Goal: Task Accomplishment & Management: Manage account settings

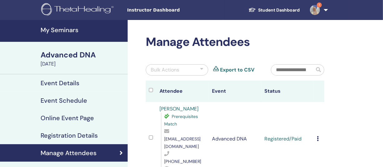
click at [59, 31] on h4 "My Seminars" at bounding box center [82, 29] width 83 height 7
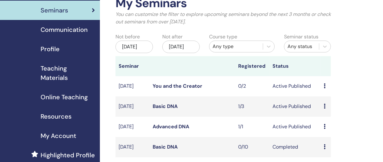
scroll to position [56, 0]
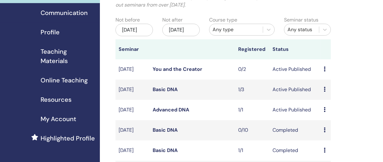
click at [161, 93] on link "Basic DNA" at bounding box center [165, 89] width 25 height 7
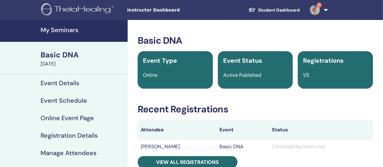
click at [61, 154] on h4 "Manage Attendees" at bounding box center [69, 152] width 56 height 7
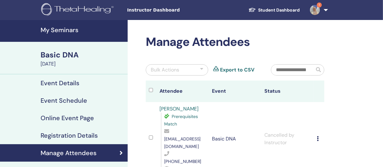
click at [151, 134] on div at bounding box center [151, 138] width 4 height 9
click at [318, 136] on icon at bounding box center [318, 138] width 2 height 5
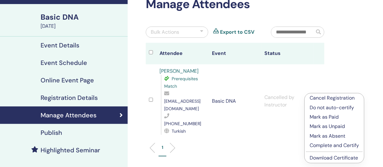
scroll to position [62, 0]
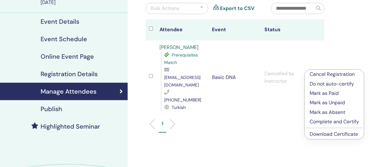
click at [322, 74] on p "Cancel Registration" at bounding box center [334, 74] width 49 height 7
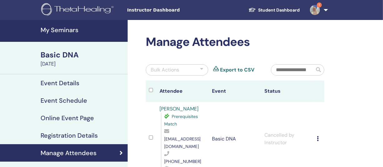
click at [47, 85] on h4 "Event Details" at bounding box center [60, 82] width 39 height 7
